Goal: Information Seeking & Learning: Check status

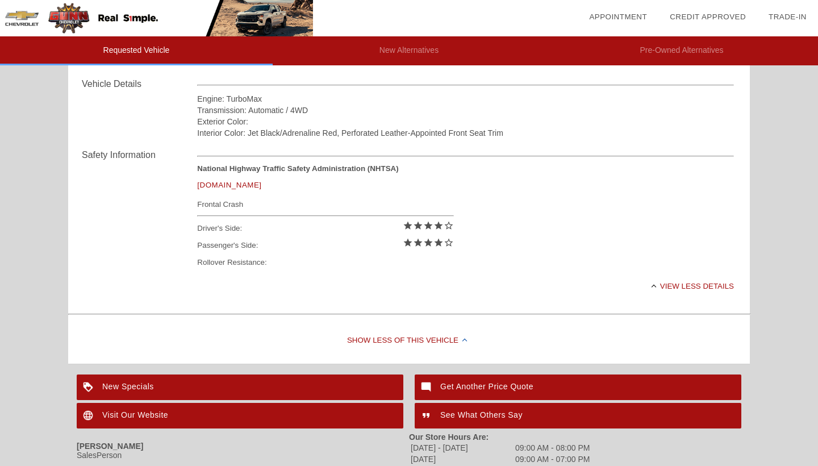
scroll to position [399, 0]
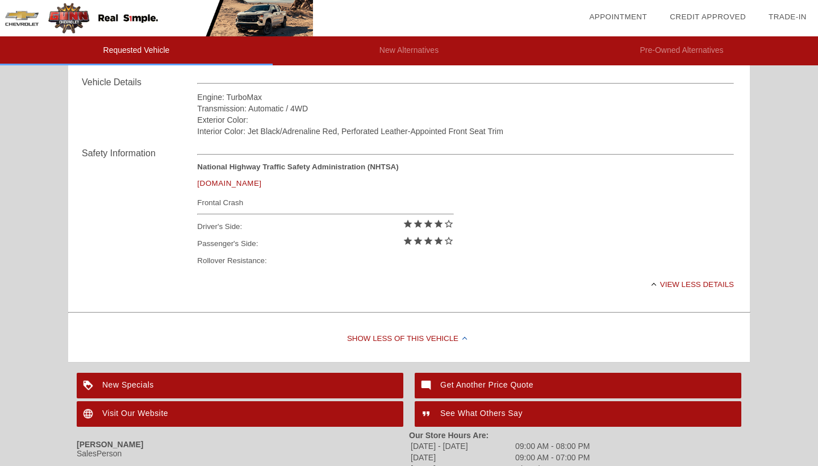
click at [692, 287] on div "View less details" at bounding box center [465, 284] width 537 height 28
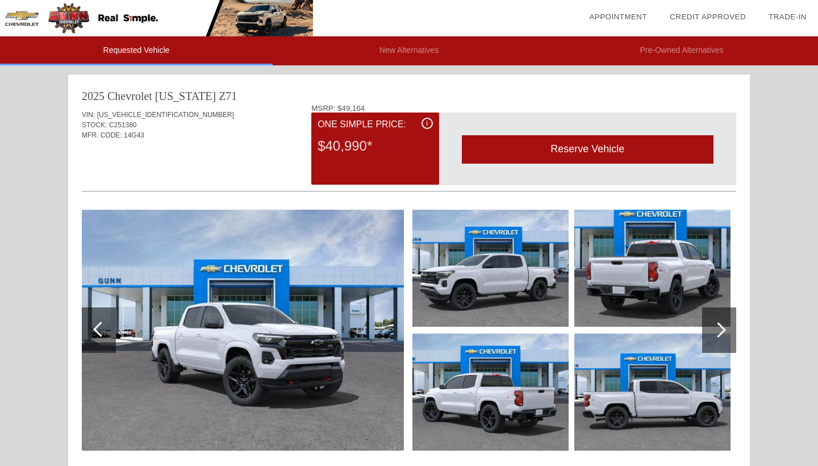
scroll to position [0, 0]
click at [720, 329] on div at bounding box center [718, 329] width 15 height 15
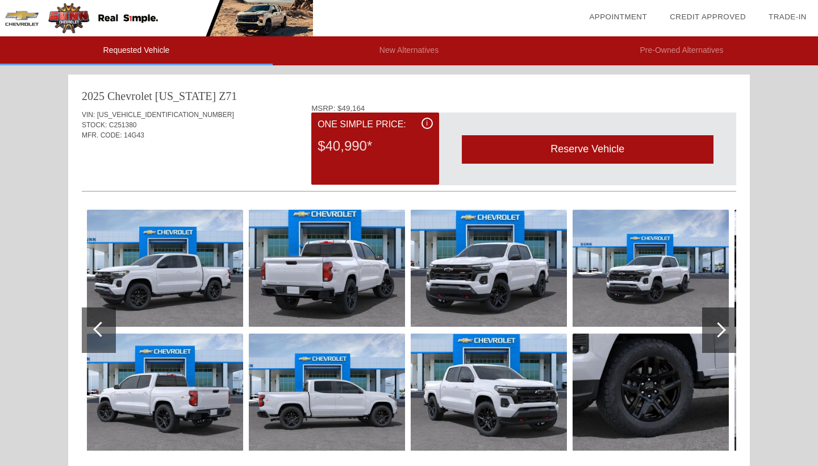
click at [720, 329] on div at bounding box center [718, 329] width 15 height 15
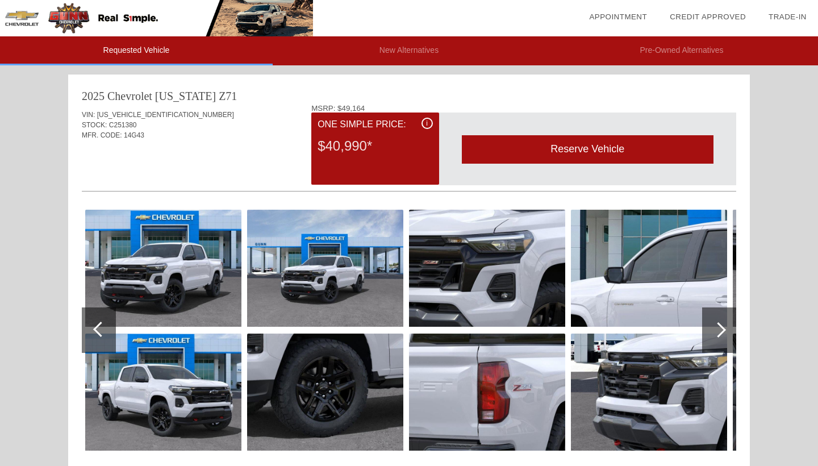
click at [720, 329] on div at bounding box center [718, 329] width 15 height 15
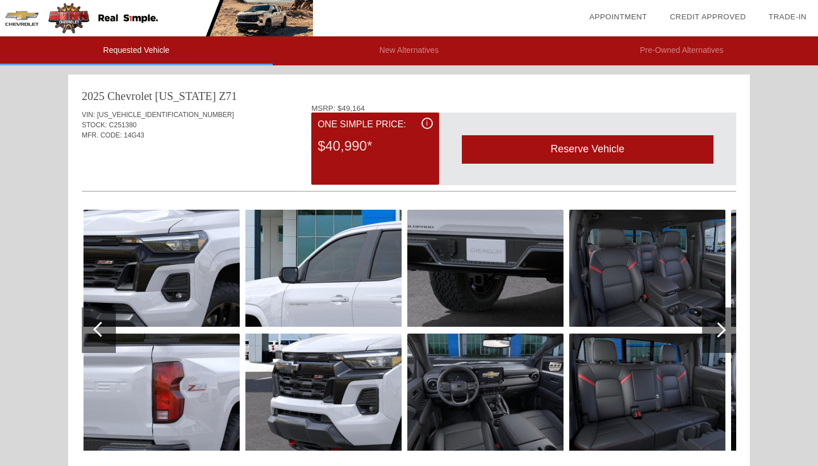
click at [719, 327] on div at bounding box center [718, 329] width 15 height 15
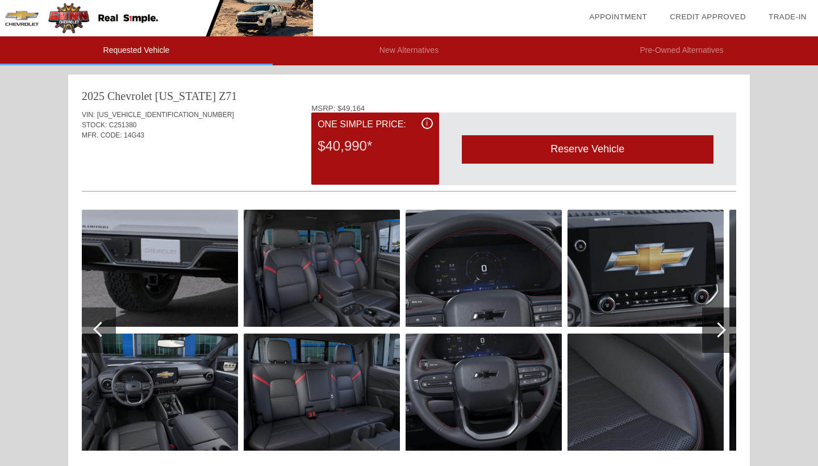
click at [718, 328] on div at bounding box center [718, 329] width 15 height 15
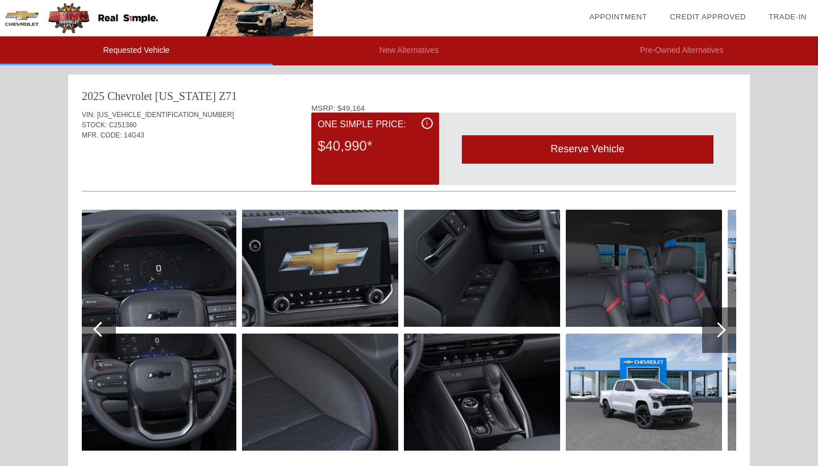
click at [718, 328] on div at bounding box center [718, 329] width 15 height 15
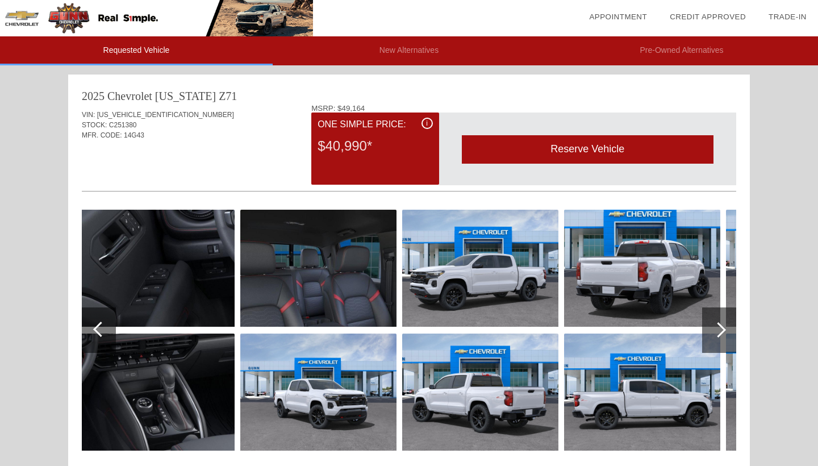
click at [718, 328] on div at bounding box center [718, 329] width 15 height 15
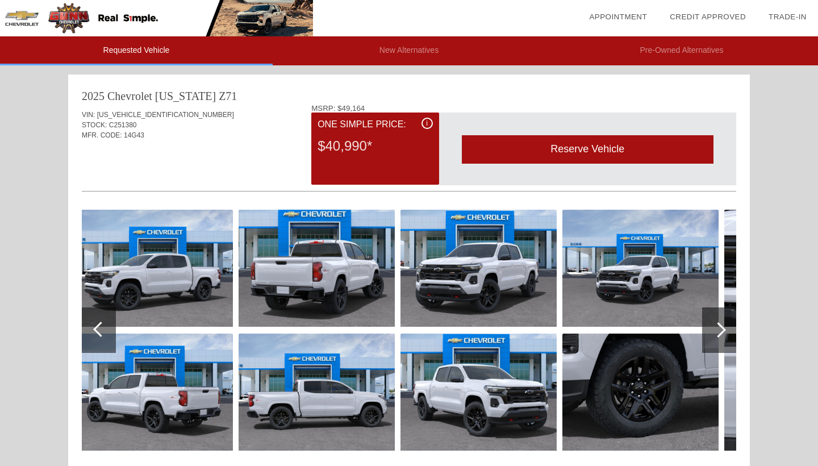
click at [718, 328] on div at bounding box center [718, 329] width 15 height 15
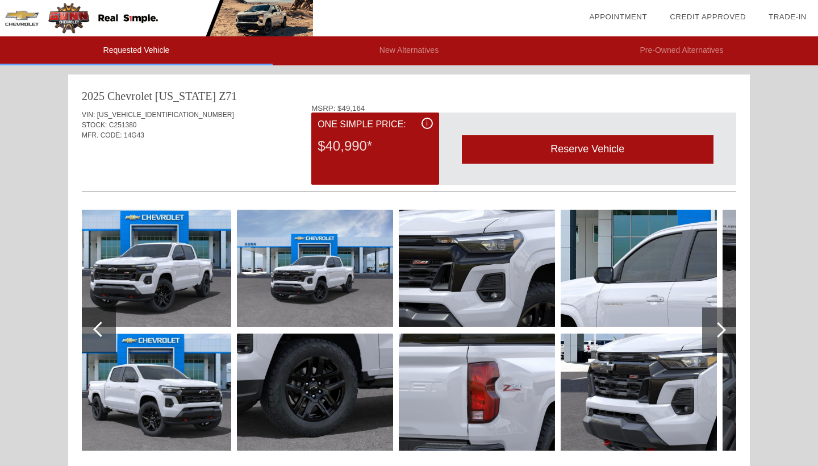
click at [719, 328] on div at bounding box center [718, 329] width 15 height 15
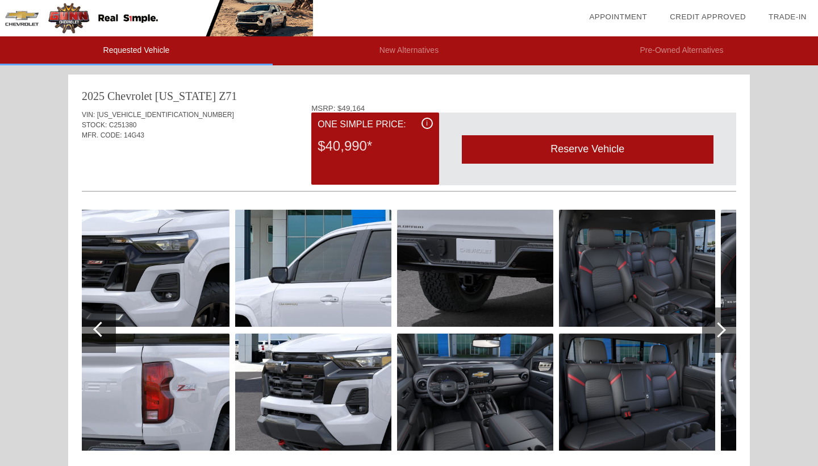
click at [719, 329] on div at bounding box center [718, 329] width 15 height 15
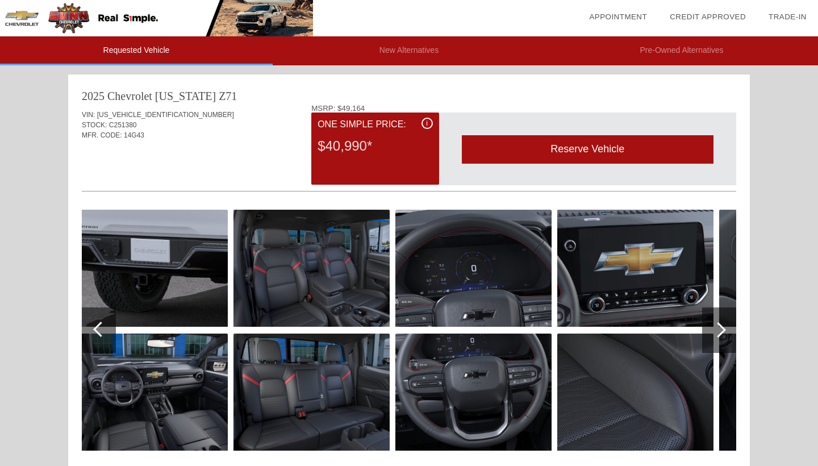
click at [720, 329] on div at bounding box center [718, 329] width 15 height 15
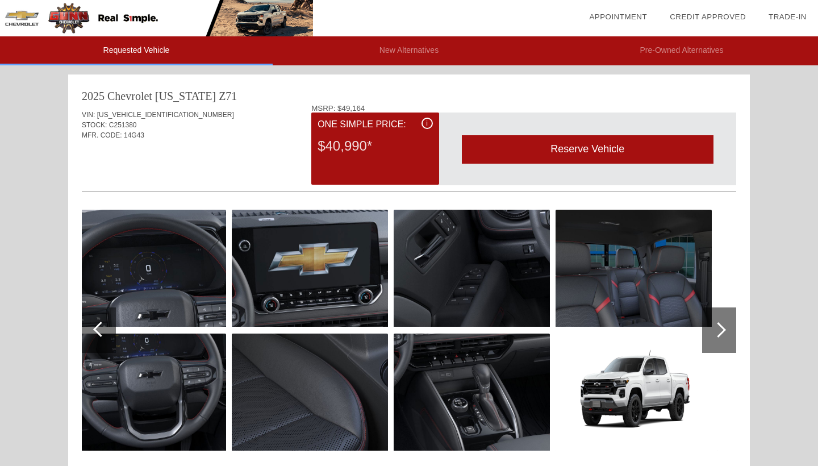
click at [720, 329] on div at bounding box center [718, 329] width 15 height 15
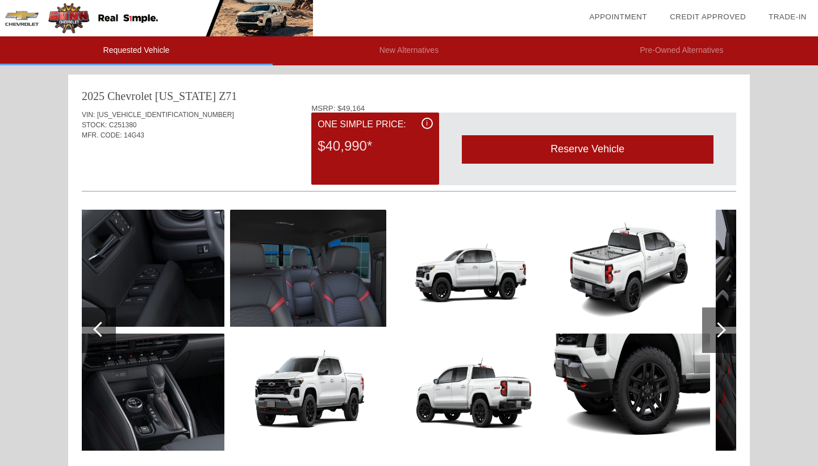
click at [715, 332] on div at bounding box center [718, 329] width 15 height 15
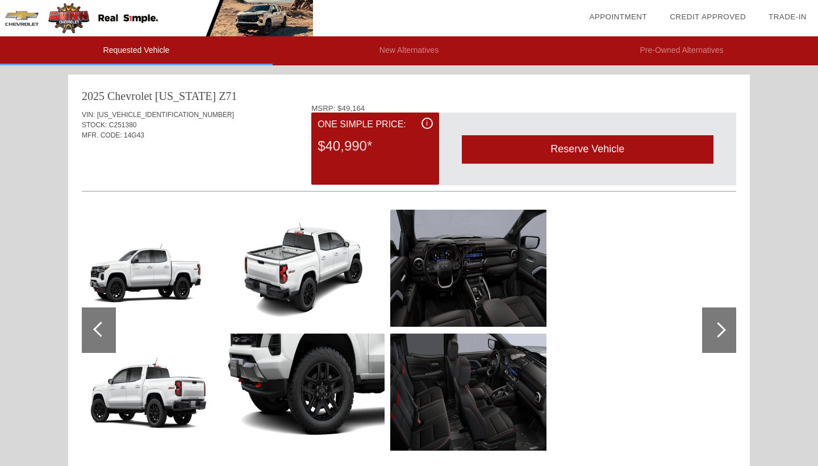
click at [715, 332] on div at bounding box center [718, 329] width 15 height 15
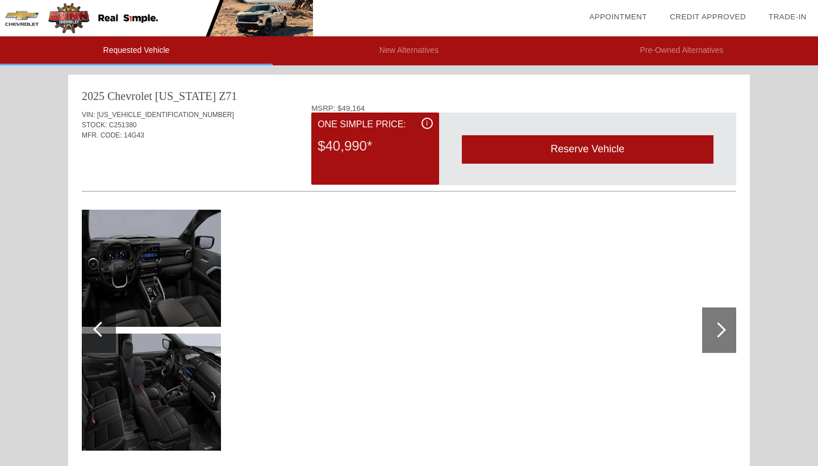
click at [715, 332] on div at bounding box center [718, 329] width 15 height 15
click at [781, 295] on div "Requested Vehicle New Alternatives Pre-Owned Alternatives date_range Appointmen…" at bounding box center [409, 462] width 818 height 924
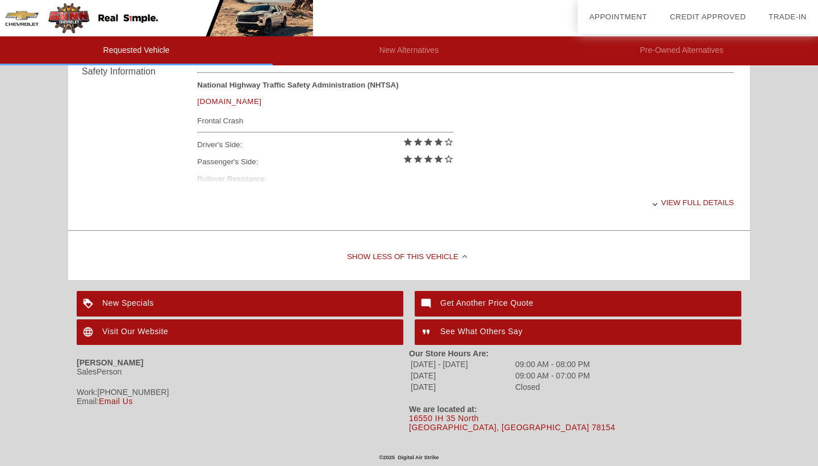
scroll to position [481, 0]
click at [423, 261] on div "Show Less of this Vehicle" at bounding box center [409, 257] width 682 height 45
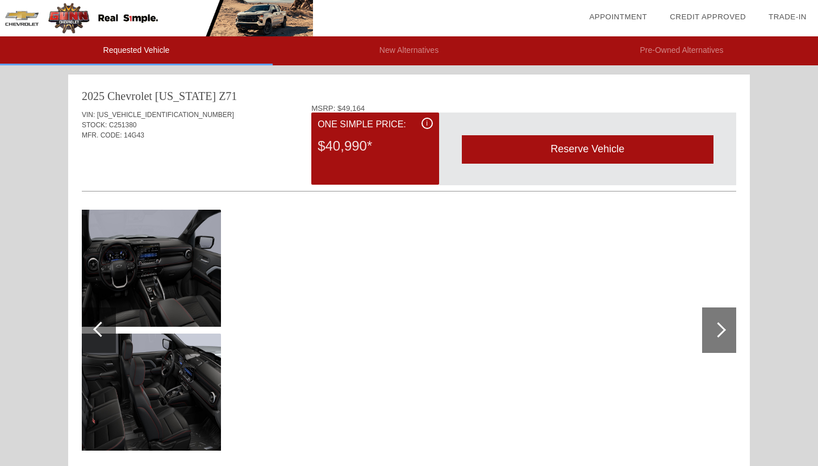
scroll to position [0, 0]
click at [99, 326] on div at bounding box center [100, 329] width 15 height 15
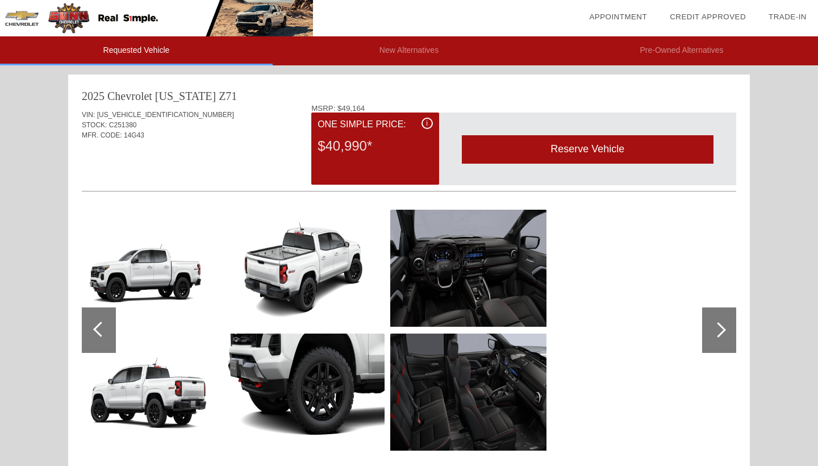
click at [99, 326] on div at bounding box center [100, 329] width 15 height 15
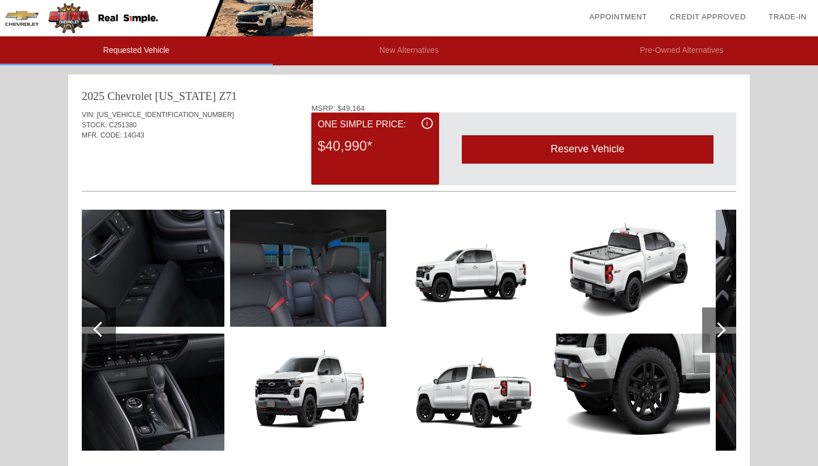
click at [99, 326] on div at bounding box center [100, 329] width 15 height 15
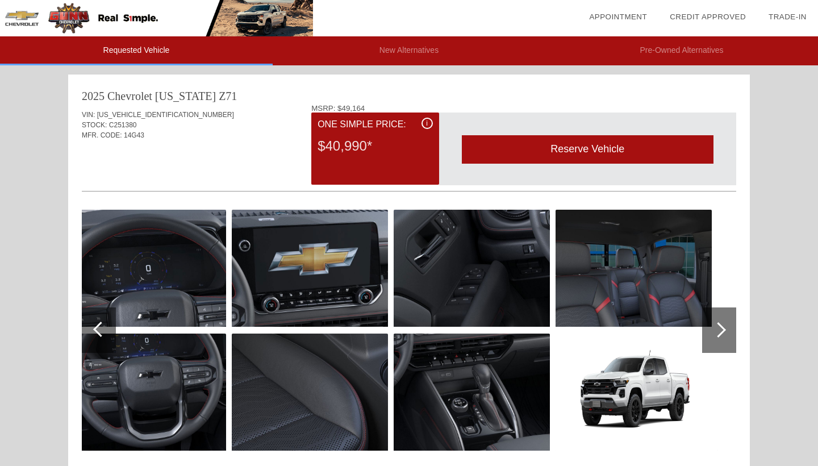
click at [144, 112] on span "[US_VEHICLE_IDENTIFICATION_NUMBER]" at bounding box center [165, 115] width 137 height 8
copy span "[US_VEHICLE_IDENTIFICATION_NUMBER]"
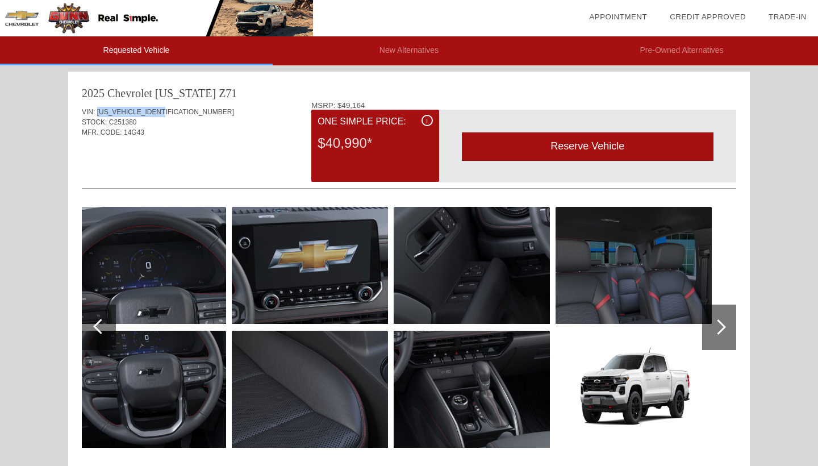
scroll to position [5, 0]
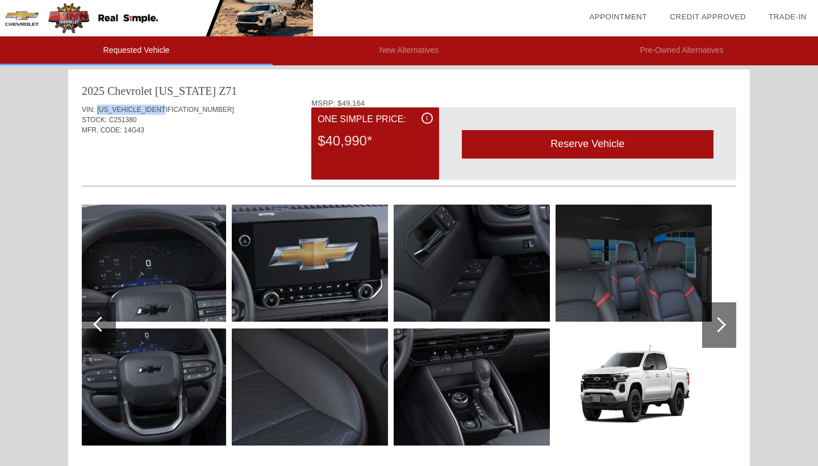
click at [88, 18] on img at bounding box center [156, 18] width 313 height 36
click at [268, 119] on div "STOCK: C251380" at bounding box center [409, 120] width 654 height 10
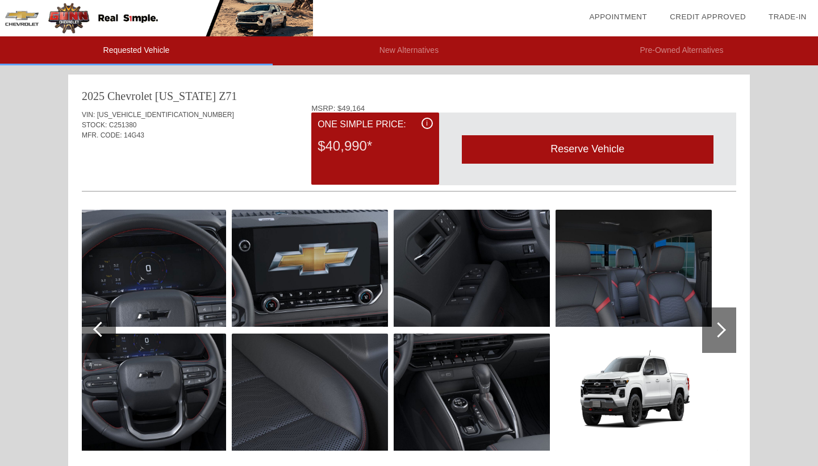
scroll to position [0, 0]
